Goal: Transaction & Acquisition: Purchase product/service

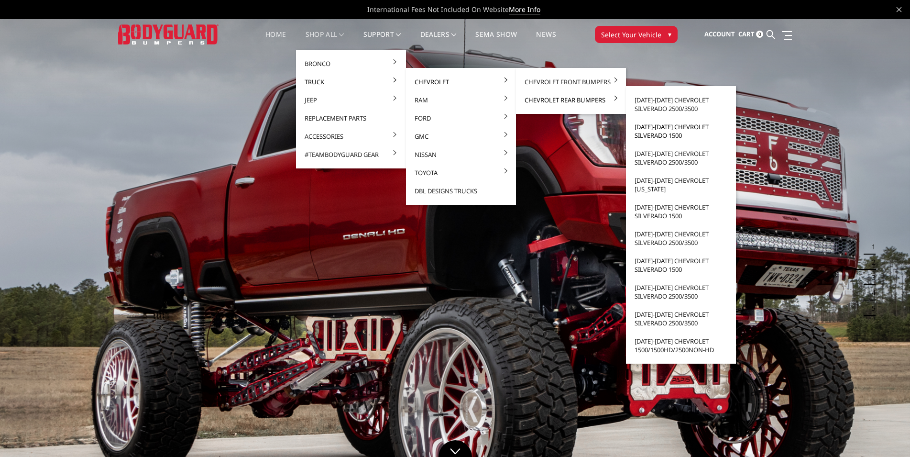
click at [659, 129] on link "[DATE]-[DATE] Chevrolet Silverado 1500" at bounding box center [681, 131] width 102 height 27
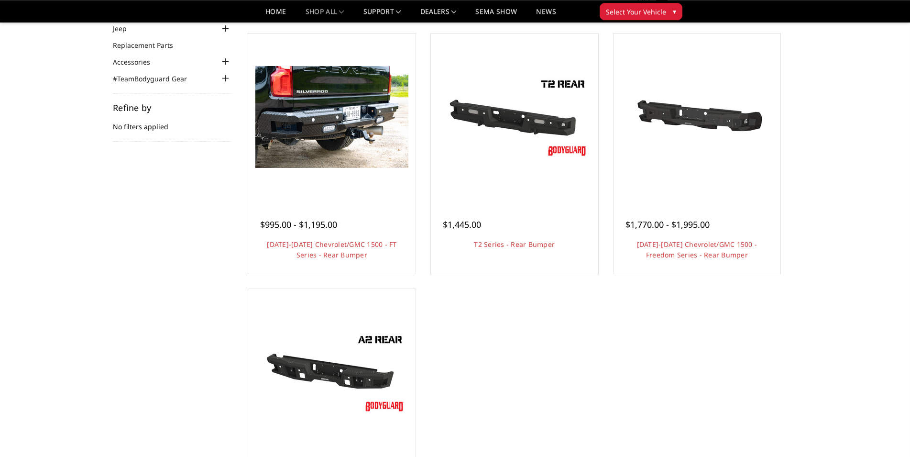
scroll to position [146, 0]
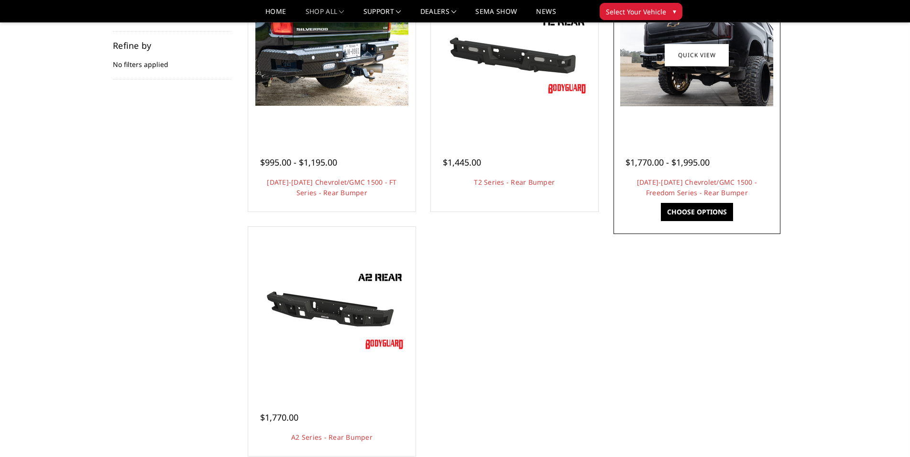
click at [717, 125] on div at bounding box center [697, 55] width 163 height 163
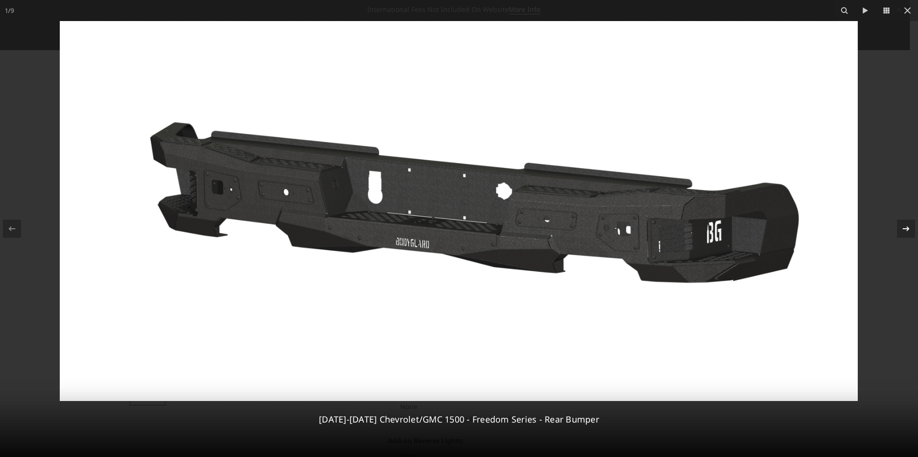
click at [908, 230] on icon at bounding box center [906, 228] width 7 height 5
